Goal: Task Accomplishment & Management: Manage account settings

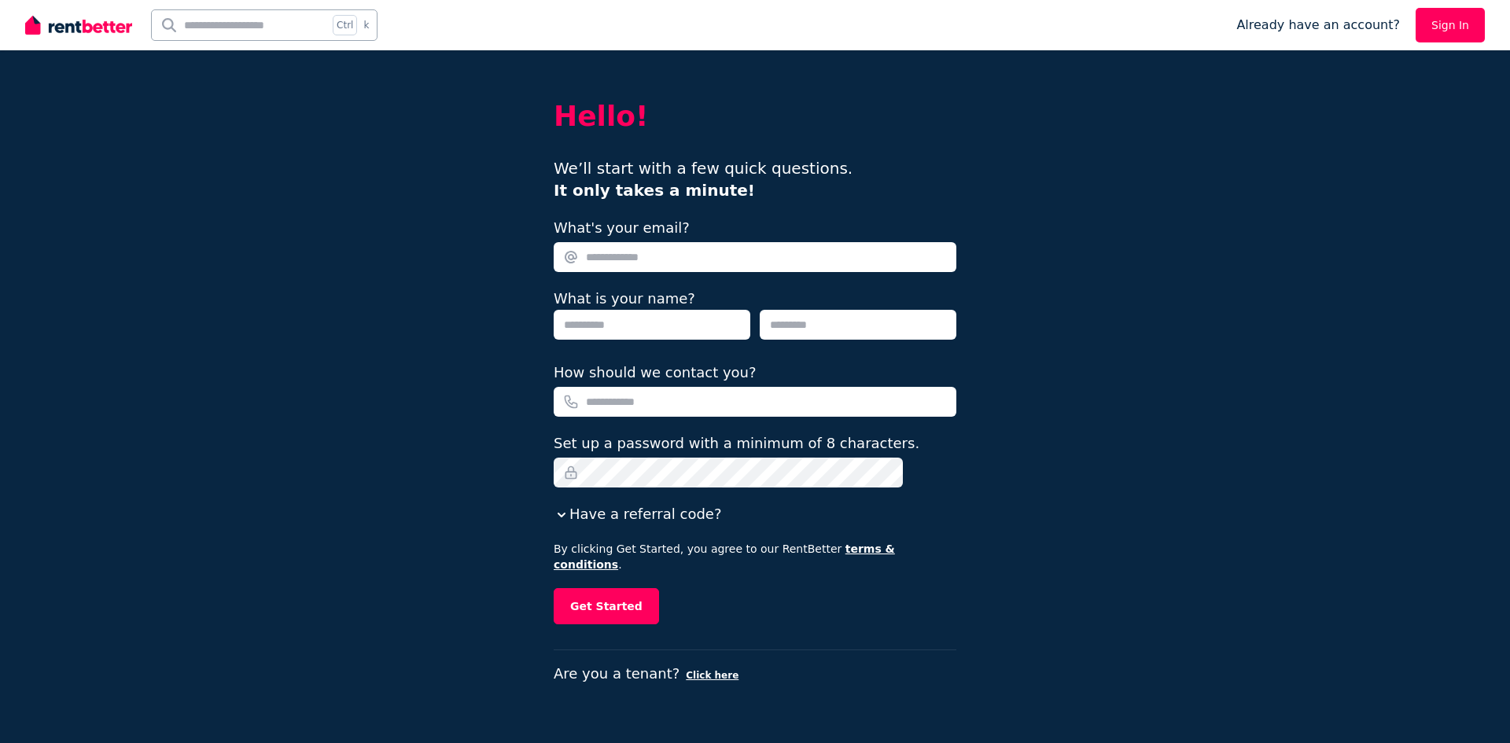
click at [1479, 19] on link "Sign In" at bounding box center [1450, 25] width 69 height 35
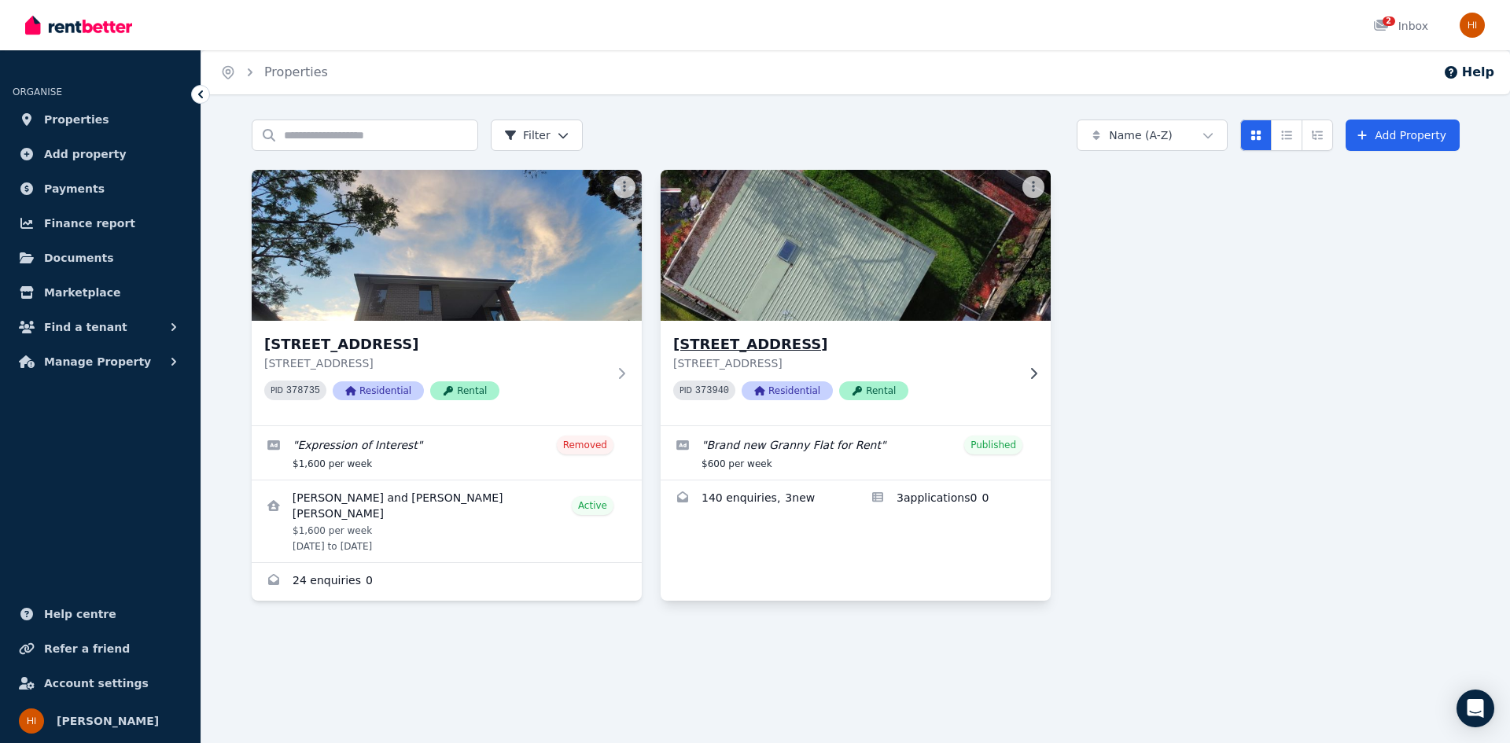
click at [962, 351] on h3 "[STREET_ADDRESS]" at bounding box center [844, 344] width 343 height 22
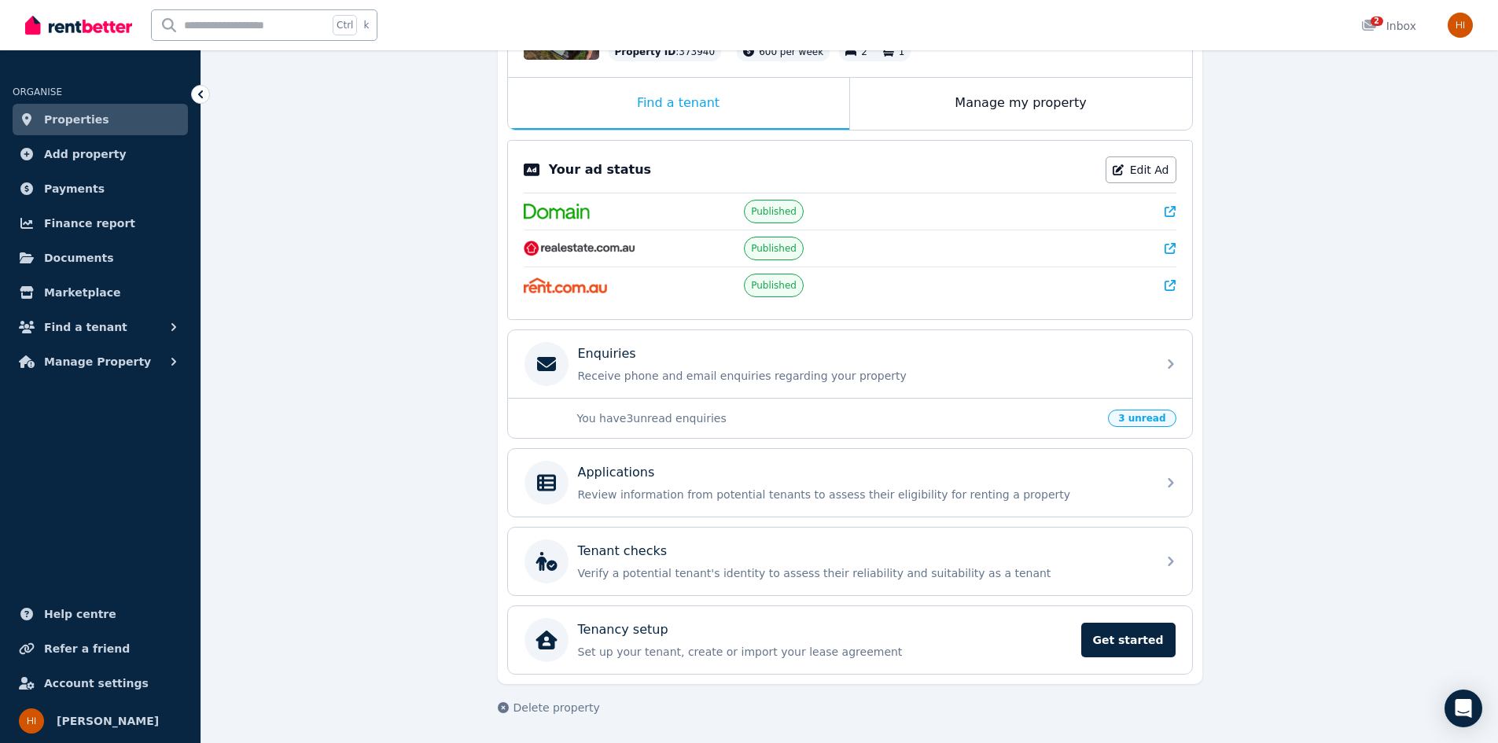
scroll to position [234, 0]
click at [825, 485] on div "Applications Review information from potential tenants to assess their eligibil…" at bounding box center [862, 481] width 569 height 39
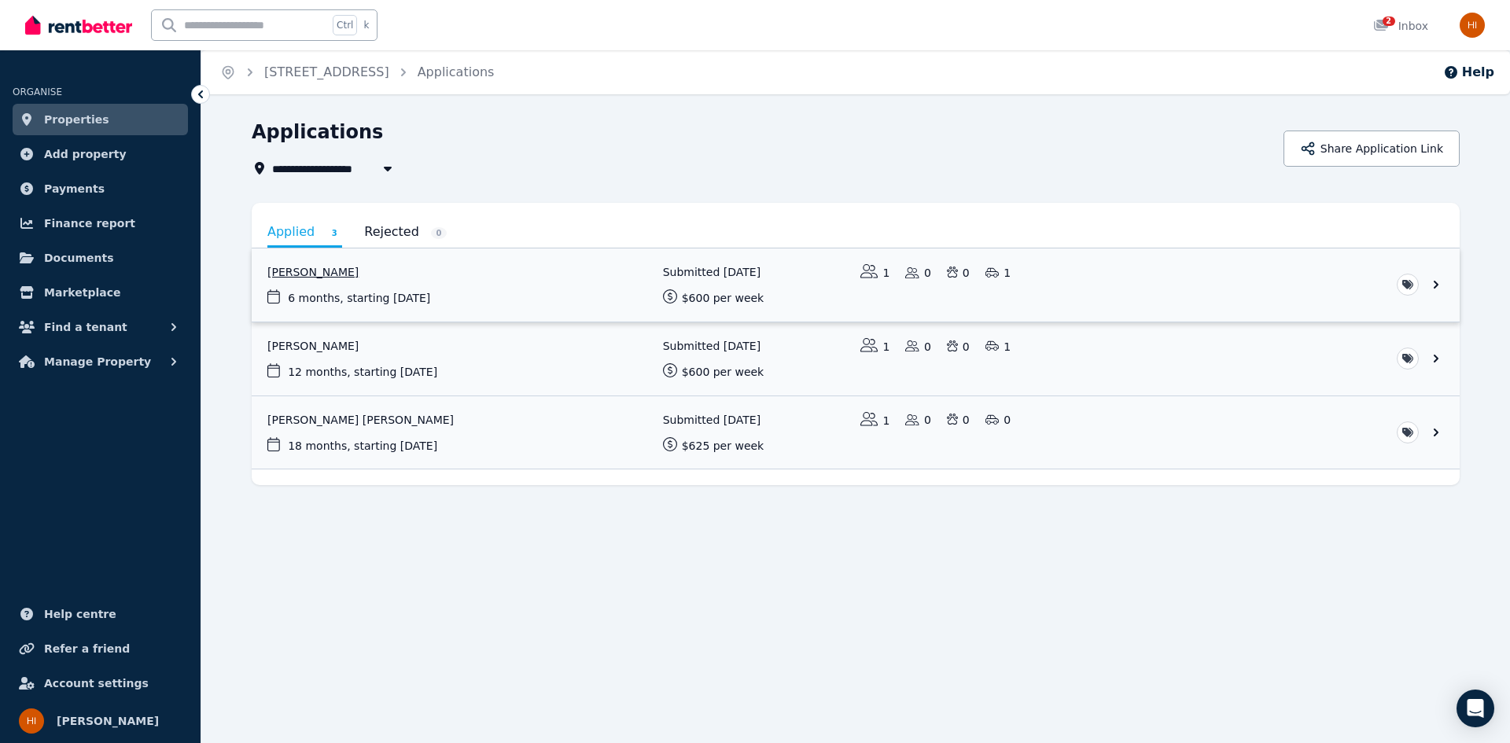
click at [593, 293] on link "View application: Isaiah Ahsee" at bounding box center [856, 285] width 1208 height 73
click at [742, 348] on link "View application: Salwa Benmaarouf" at bounding box center [856, 358] width 1208 height 73
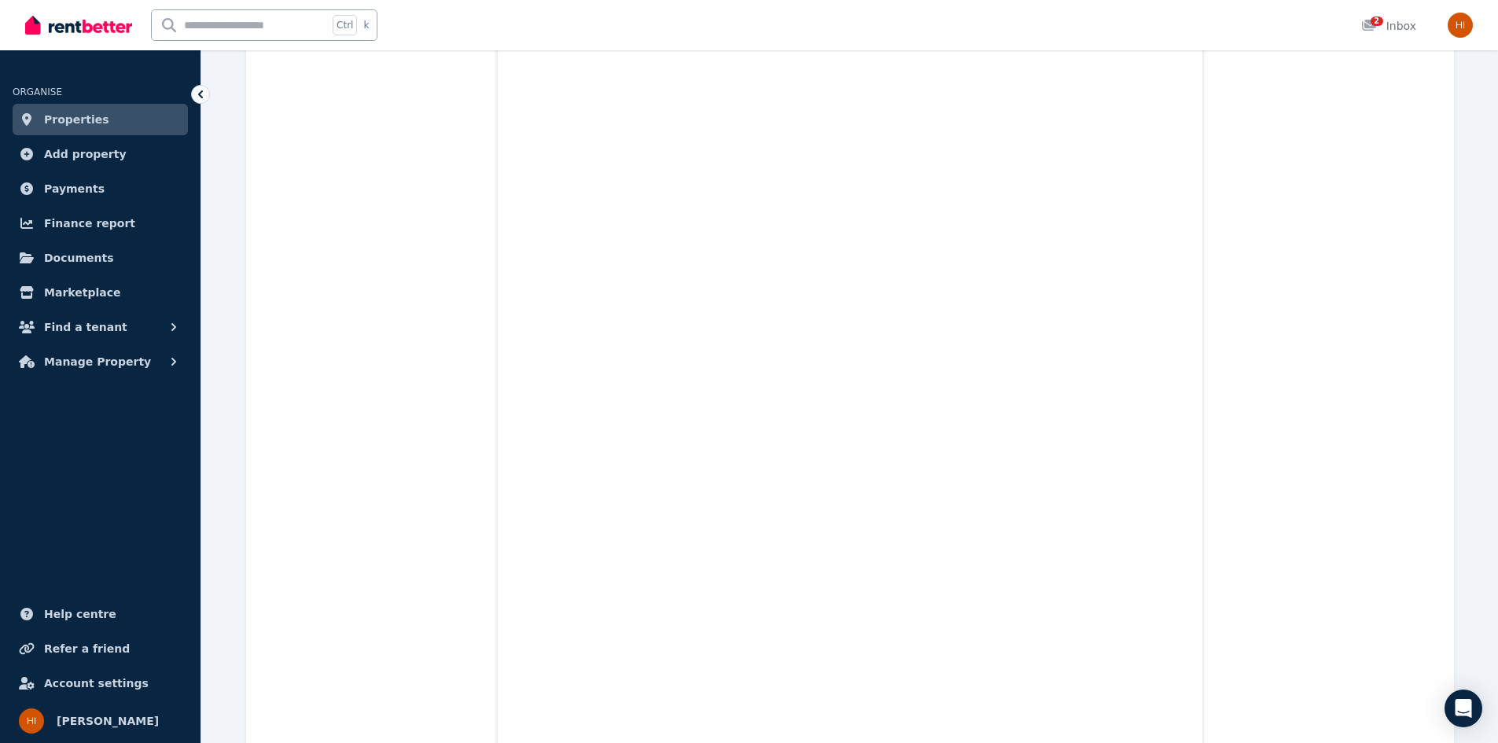
scroll to position [459, 0]
